Goal: Information Seeking & Learning: Find specific fact

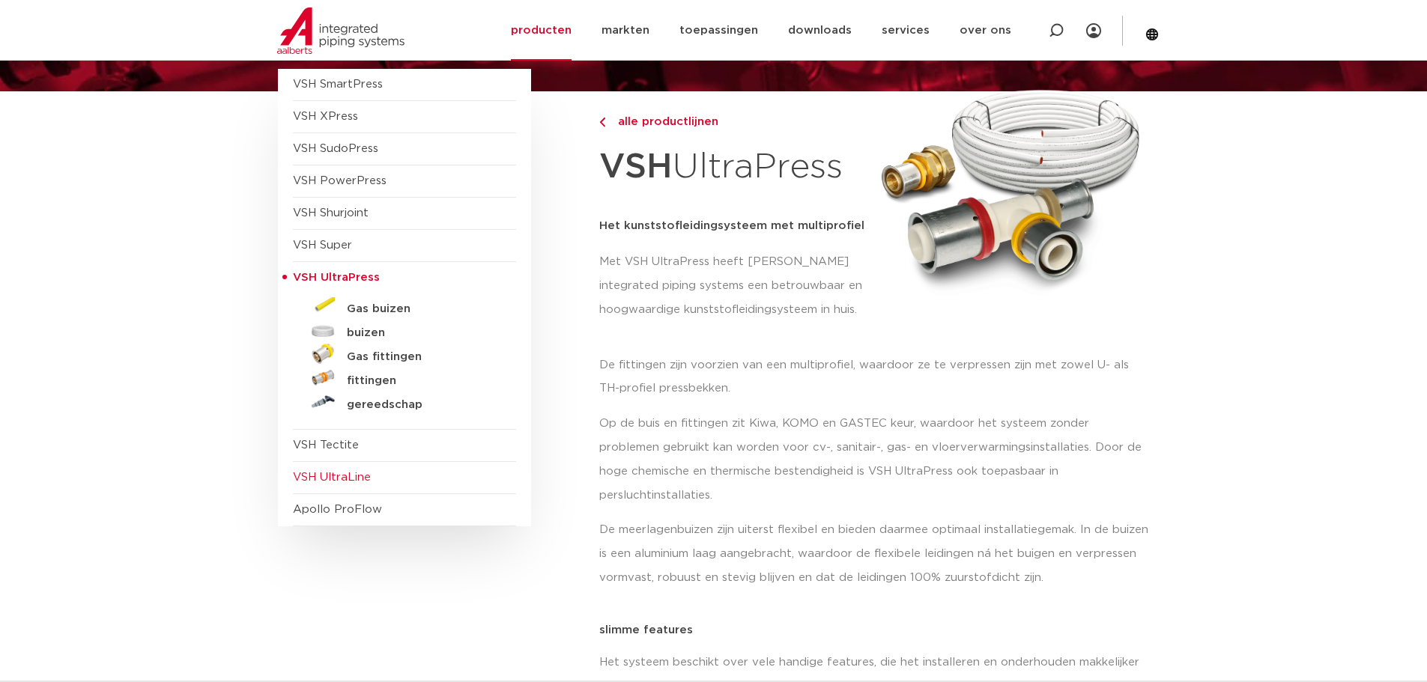
scroll to position [150, 0]
click at [352, 142] on span "VSH SudoPress" at bounding box center [335, 147] width 85 height 11
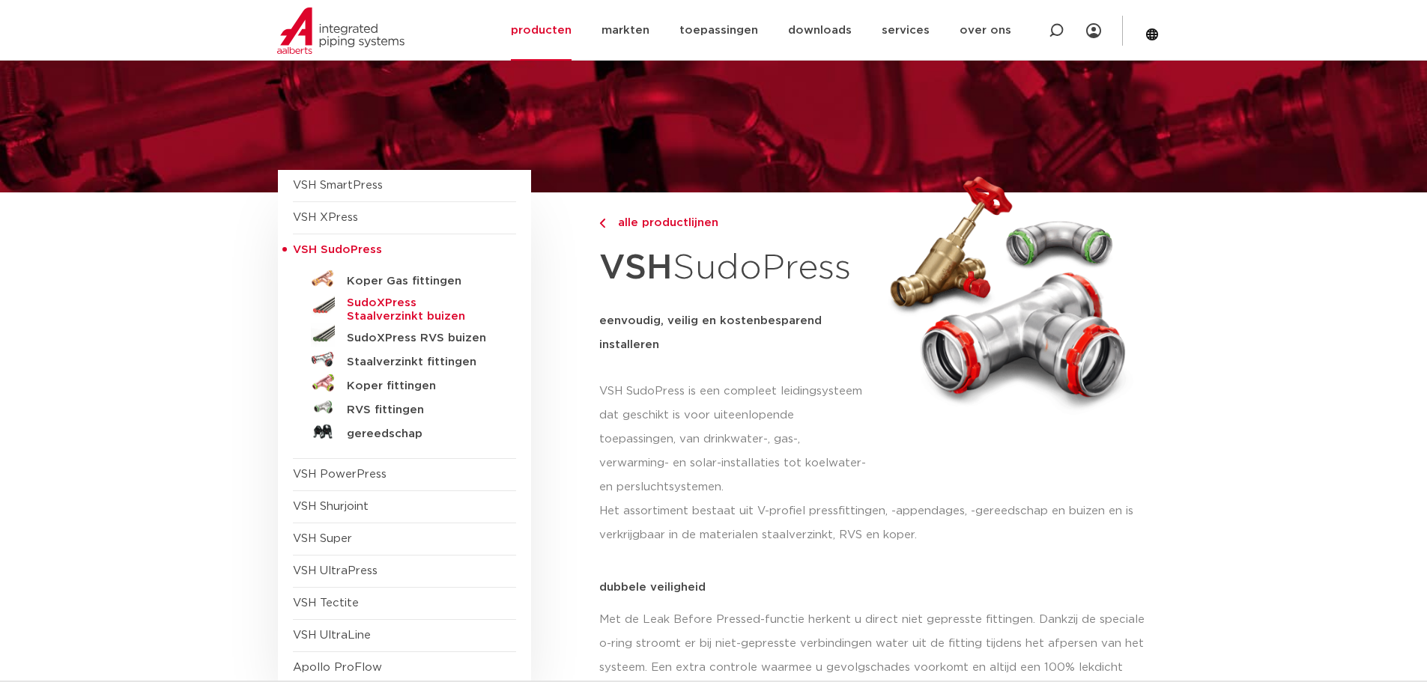
scroll to position [75, 0]
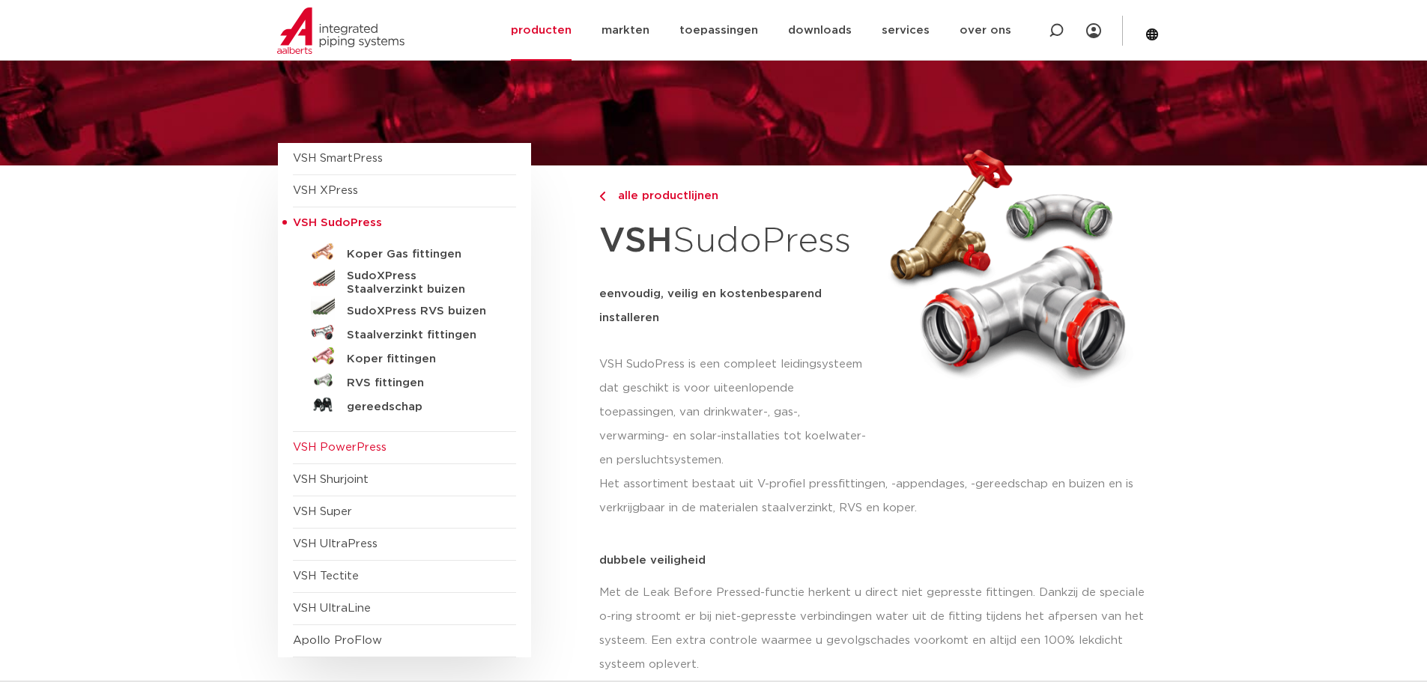
click at [343, 443] on span "VSH PowerPress" at bounding box center [340, 447] width 94 height 11
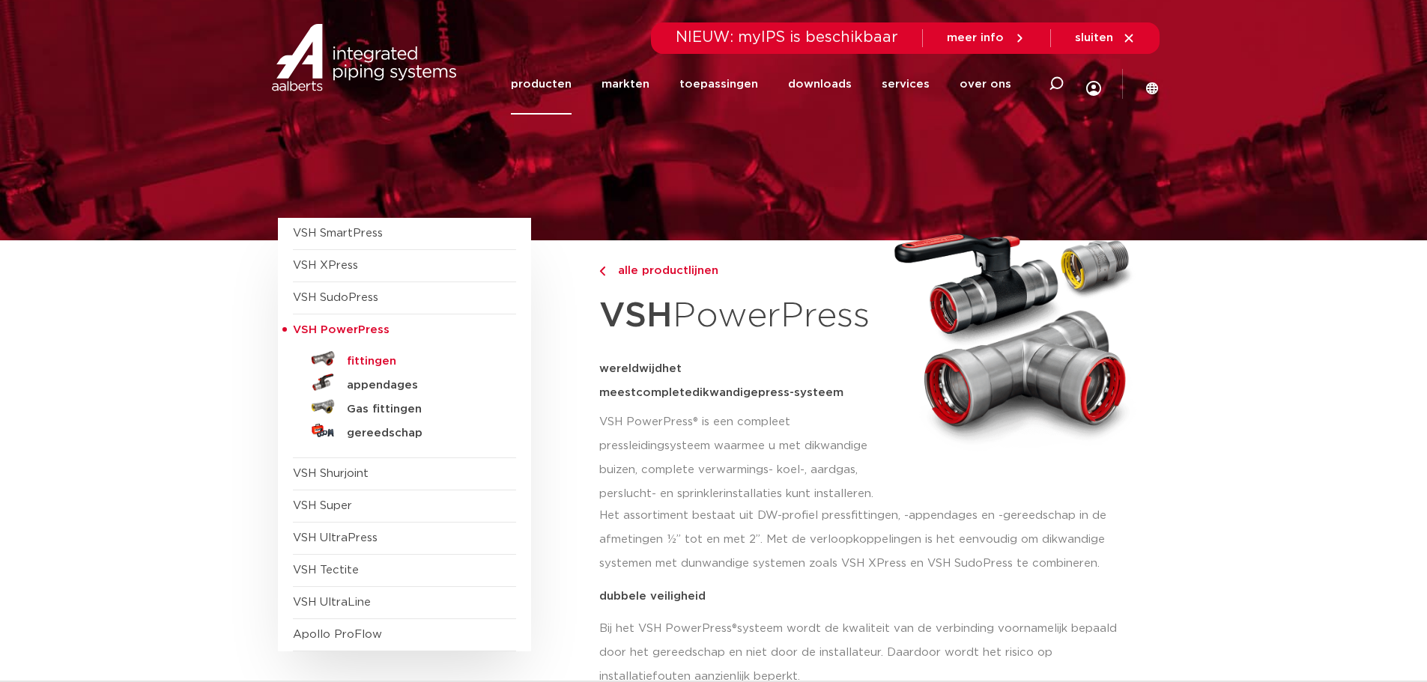
click at [373, 368] on h5 "fittingen" at bounding box center [421, 361] width 148 height 13
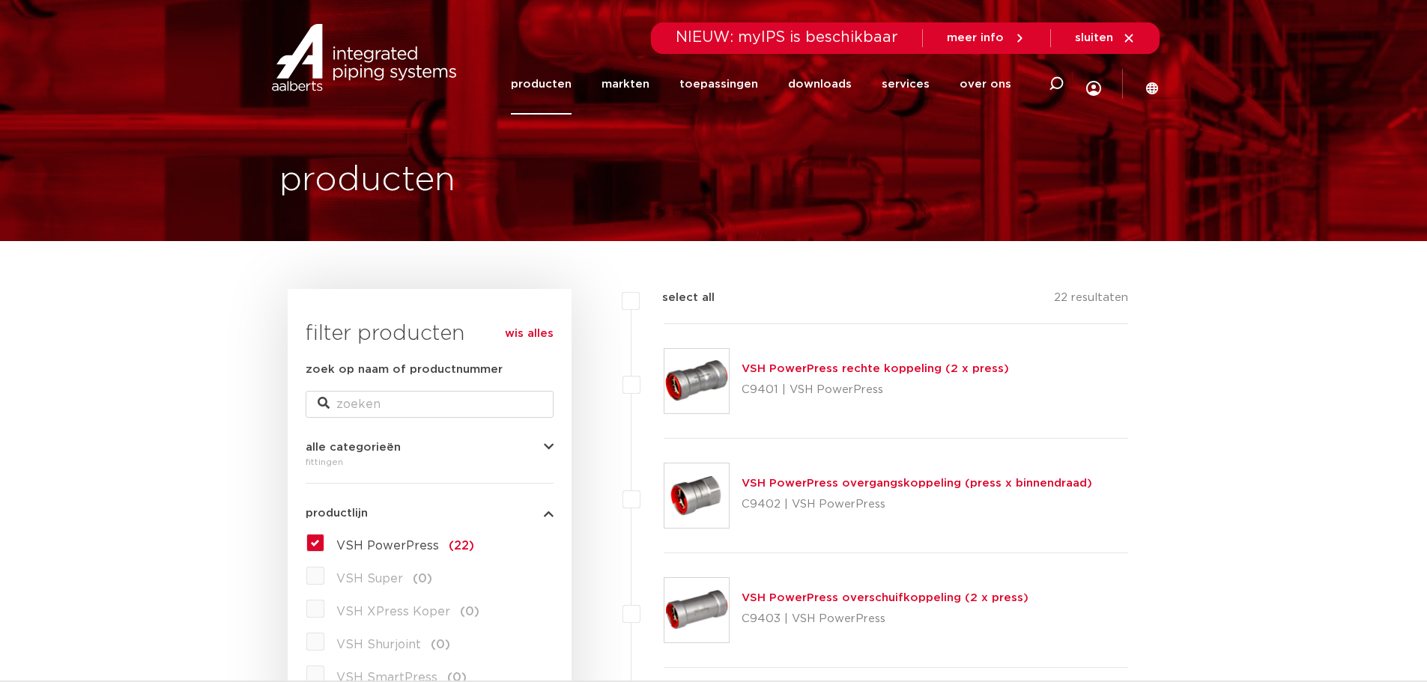
click at [825, 374] on link "VSH PowerPress rechte koppeling (2 x press)" at bounding box center [874, 368] width 267 height 11
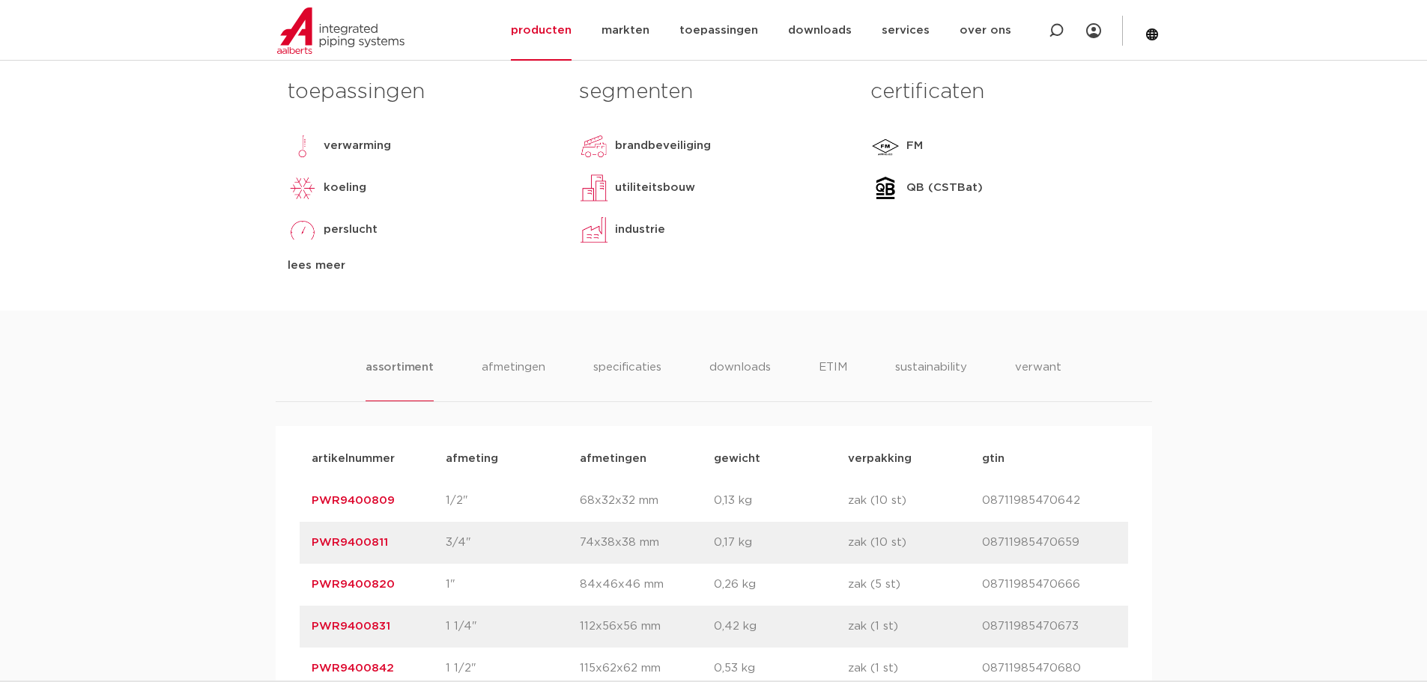
scroll to position [674, 0]
click at [359, 502] on link "PWR9400809" at bounding box center [353, 498] width 83 height 11
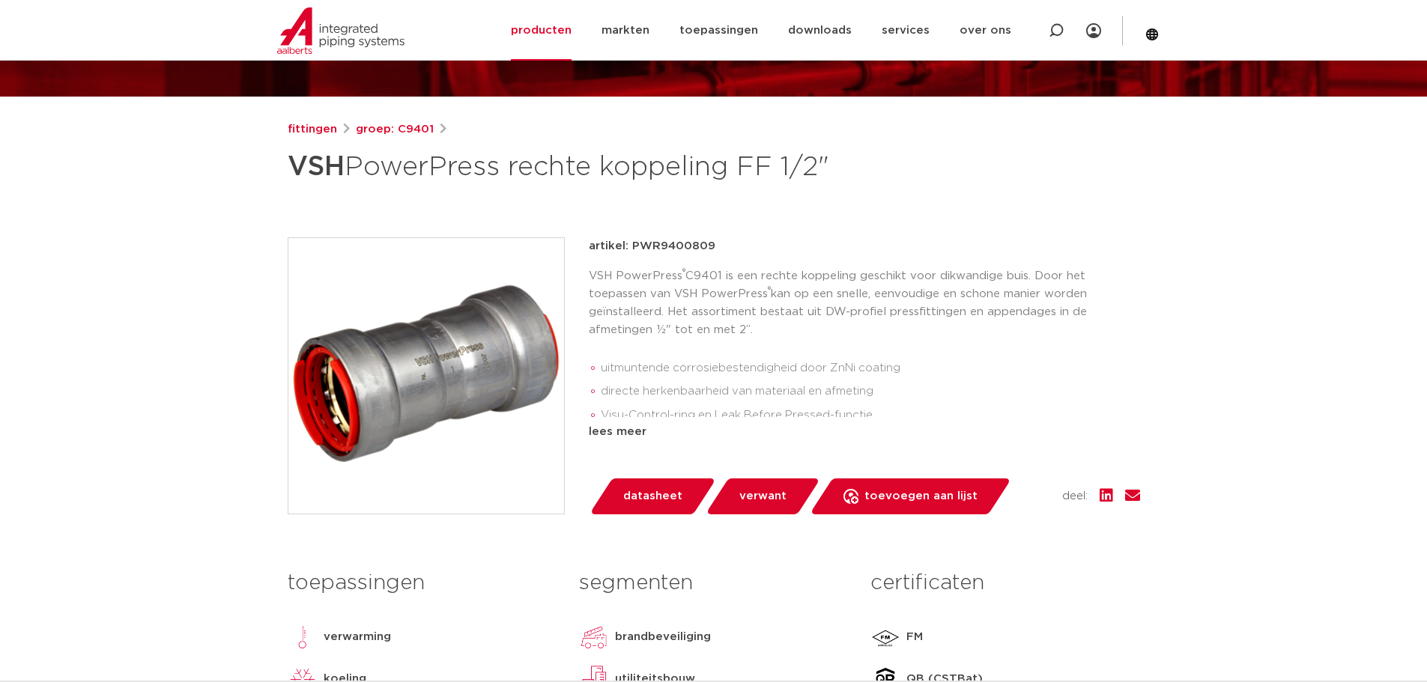
scroll to position [150, 0]
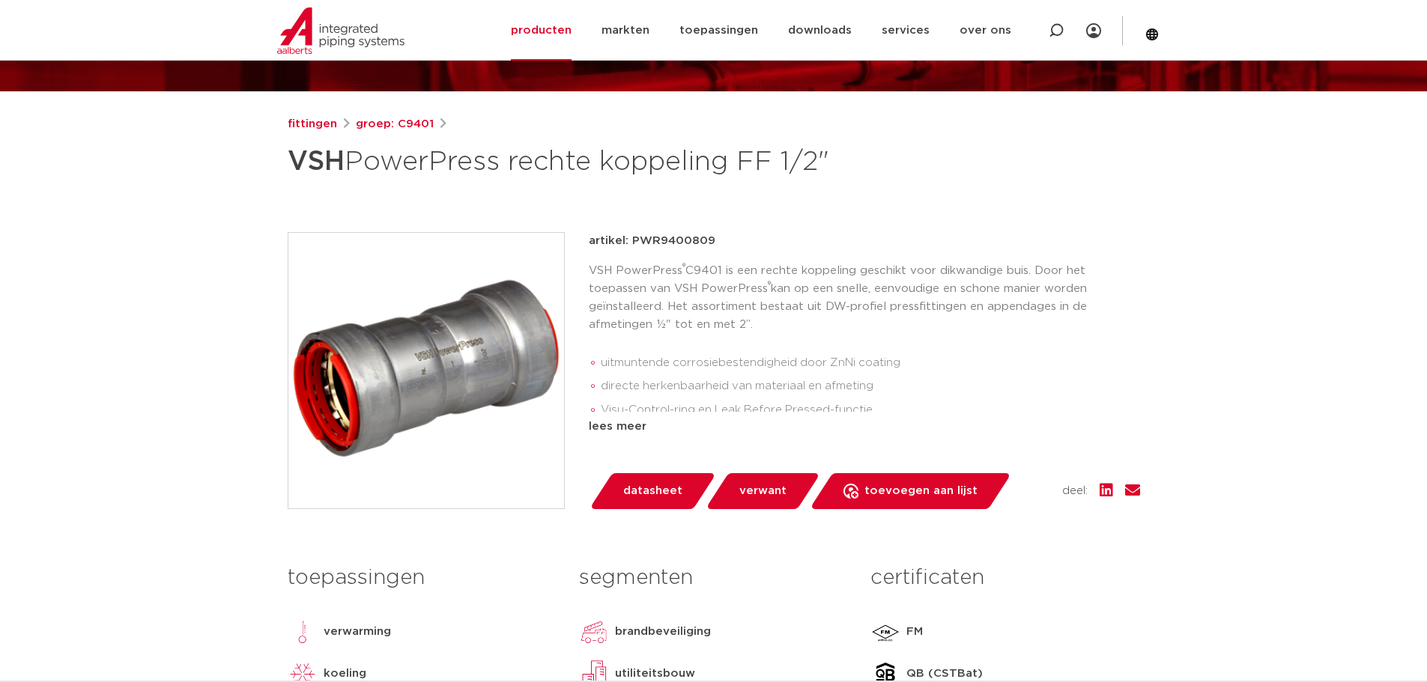
click at [683, 238] on p "artikel: PWR9400809" at bounding box center [652, 241] width 127 height 18
copy p "PWR9400809"
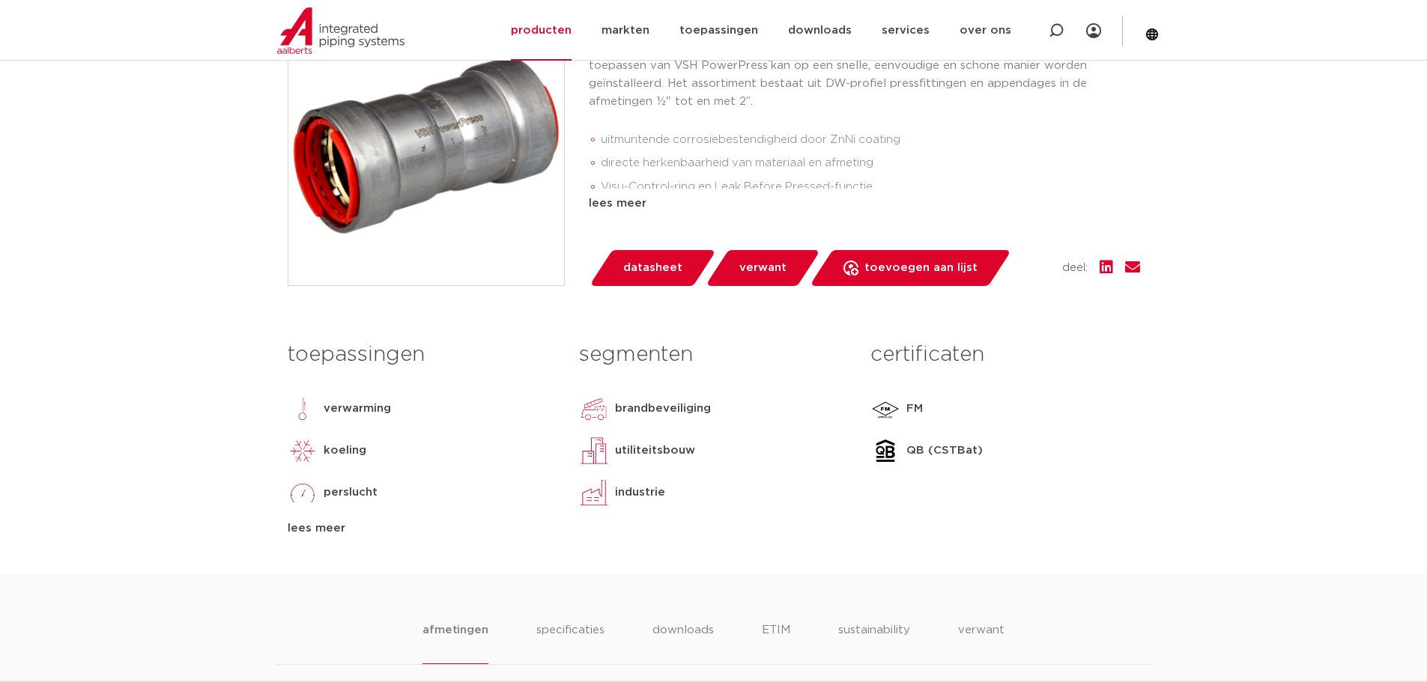
scroll to position [374, 0]
